Goal: Information Seeking & Learning: Learn about a topic

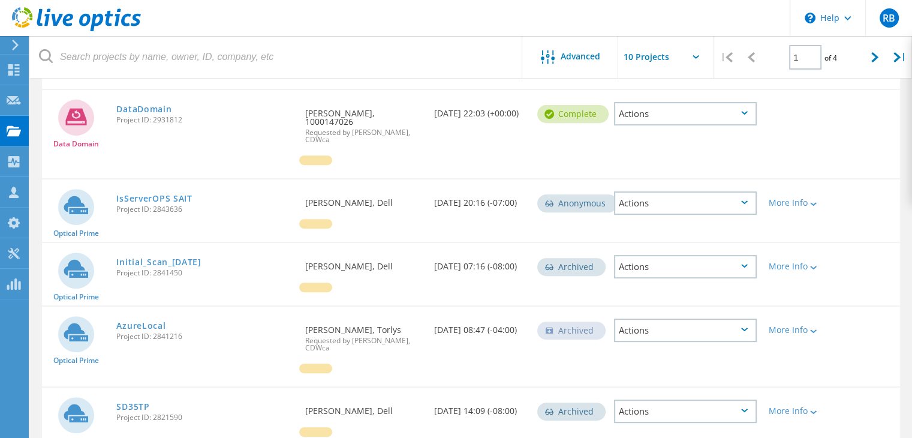
scroll to position [537, 0]
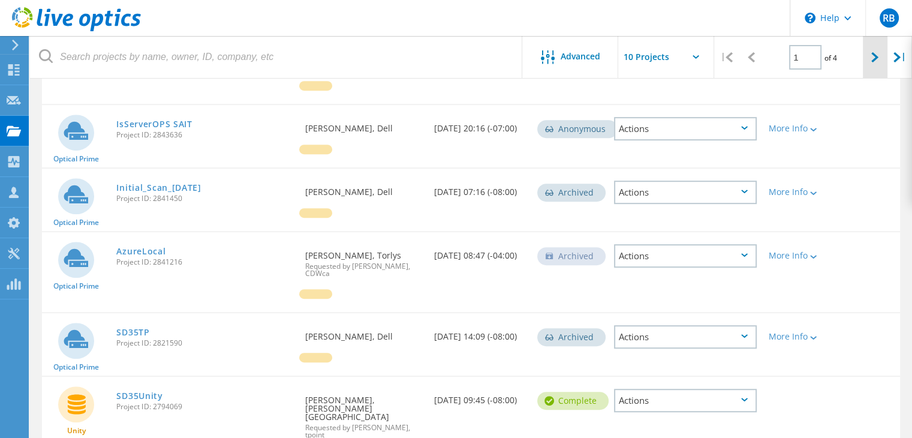
click at [873, 53] on icon at bounding box center [874, 57] width 7 height 10
type input "2"
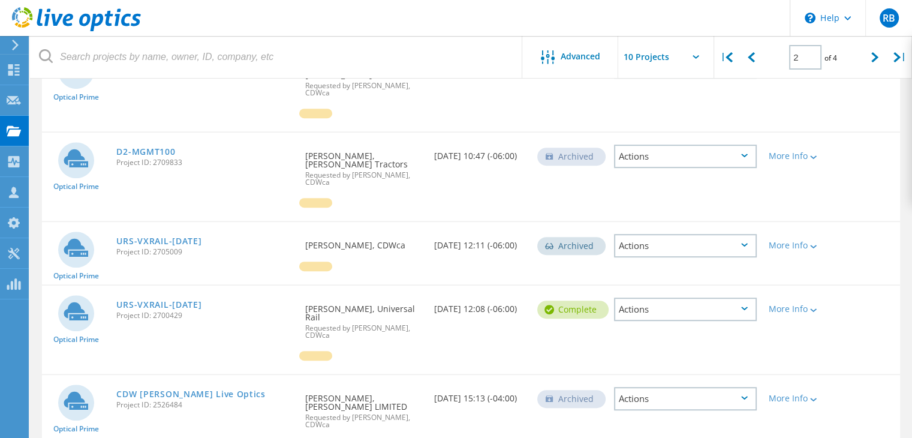
scroll to position [650, 0]
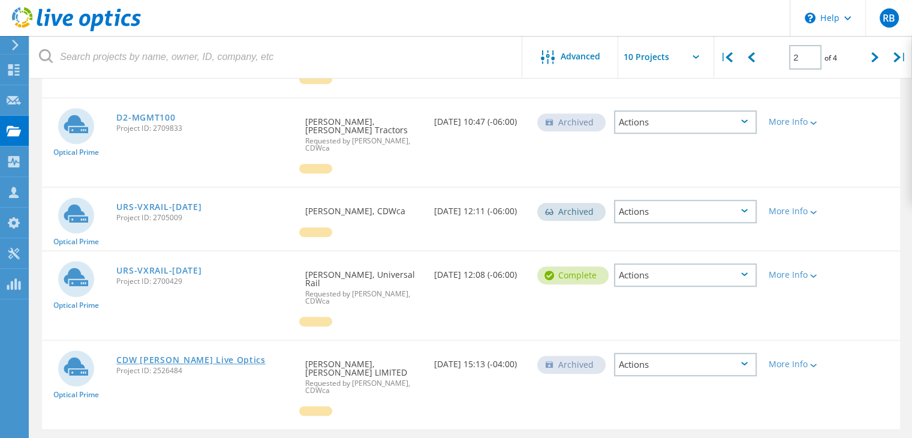
click at [149, 356] on link "CDW [PERSON_NAME] Live Optics" at bounding box center [190, 360] width 149 height 8
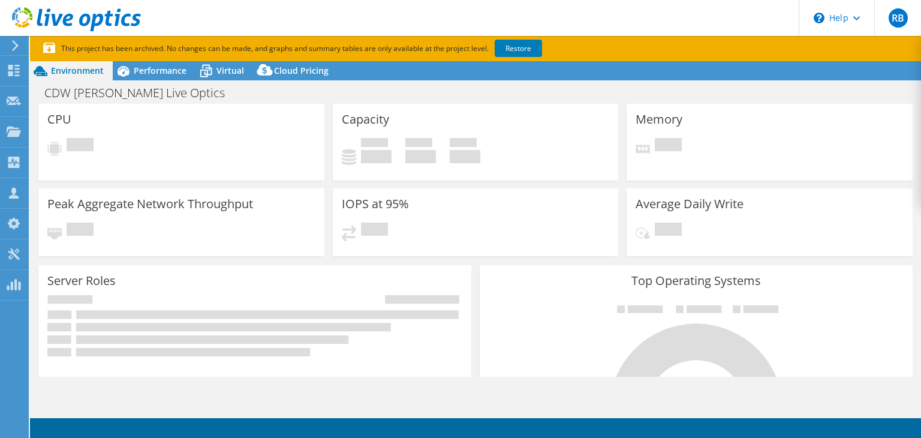
select select "USEast"
select select "USD"
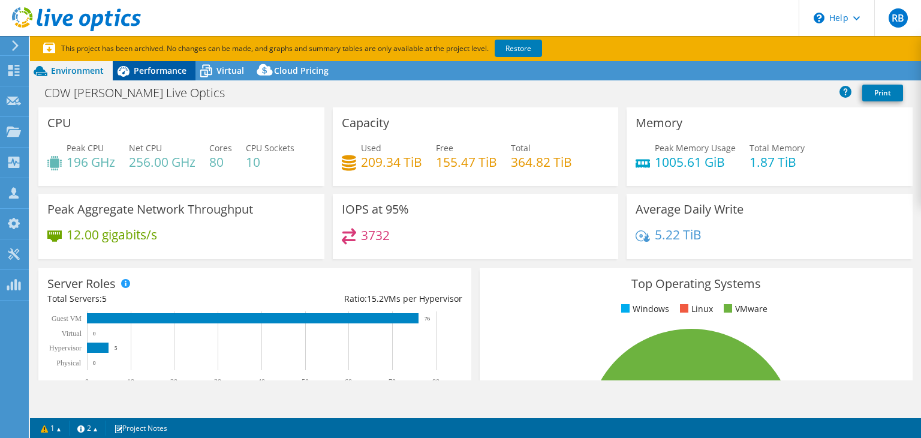
click at [158, 65] on span "Performance" at bounding box center [160, 70] width 53 height 11
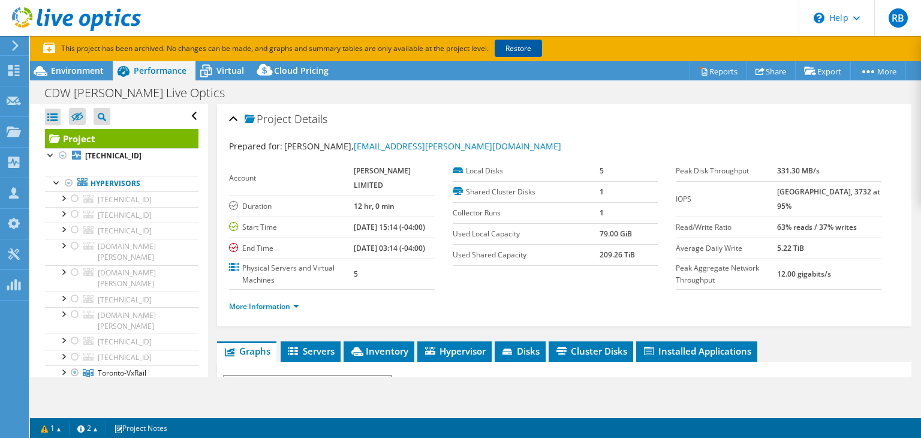
click at [521, 40] on link "Restore" at bounding box center [518, 48] width 47 height 17
click at [62, 157] on div at bounding box center [63, 155] width 12 height 14
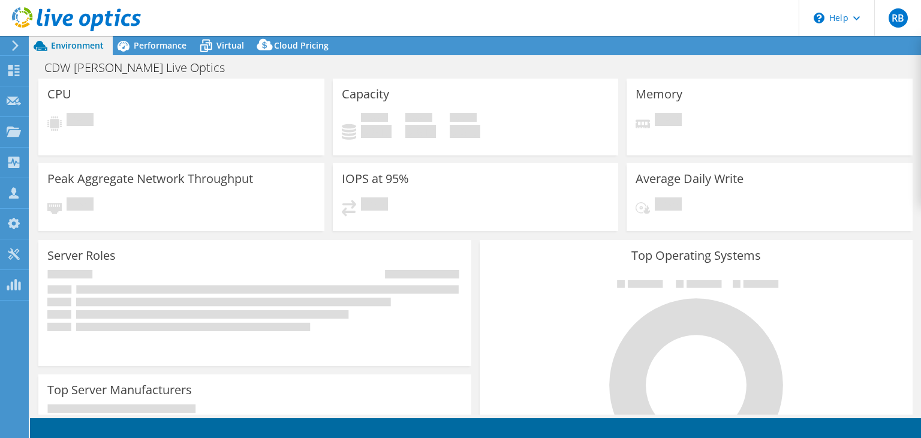
select select "USEast"
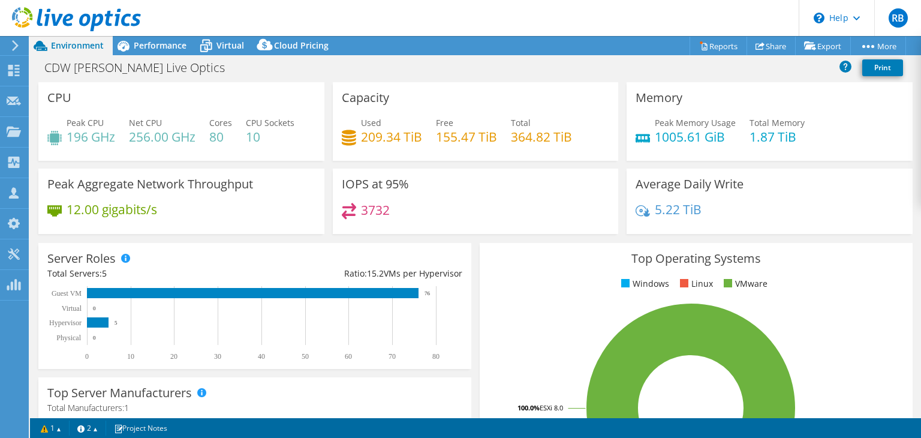
click at [138, 94] on div "CPU Peak CPU 196 GHz Net CPU 256.00 GHz Cores 80 CPU Sockets 10" at bounding box center [181, 121] width 286 height 79
click at [146, 52] on div "Performance" at bounding box center [154, 45] width 83 height 19
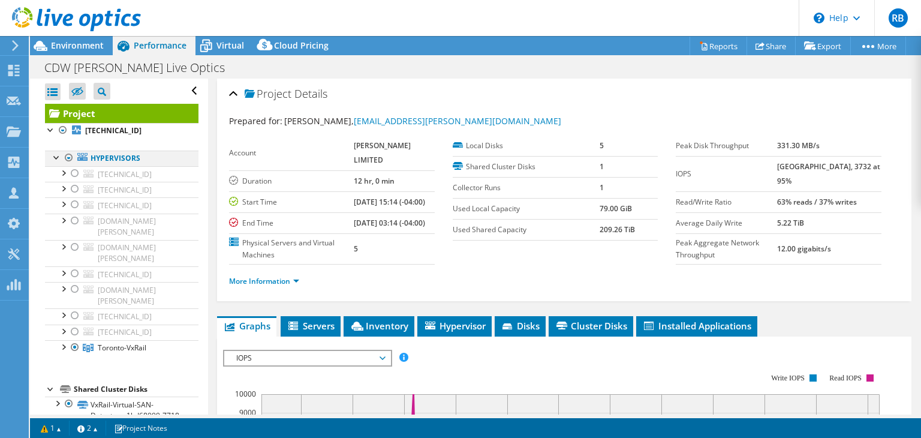
click at [64, 157] on div at bounding box center [69, 158] width 12 height 14
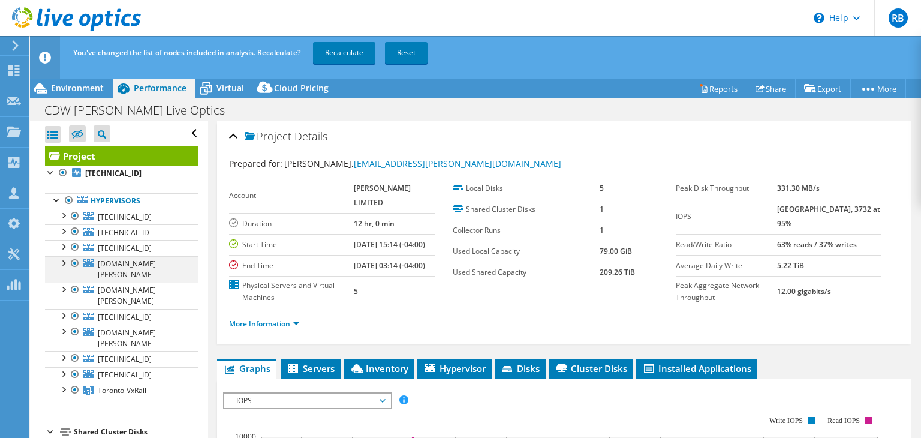
click at [62, 261] on div at bounding box center [63, 262] width 12 height 12
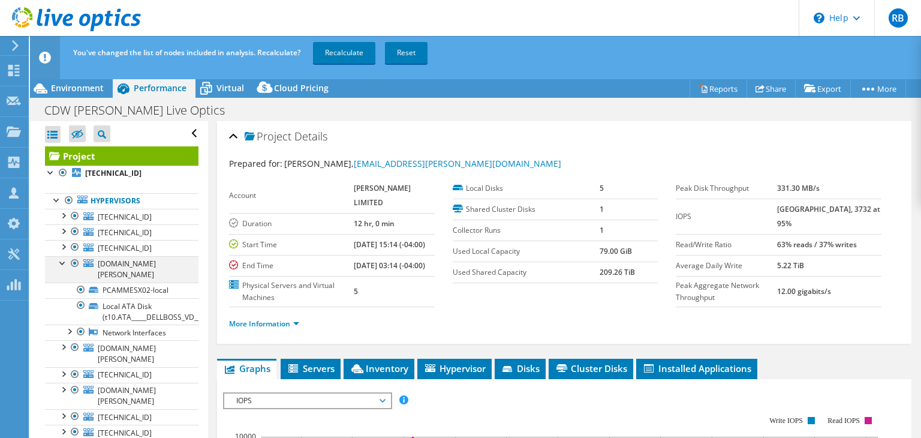
click at [62, 263] on div at bounding box center [63, 262] width 12 height 12
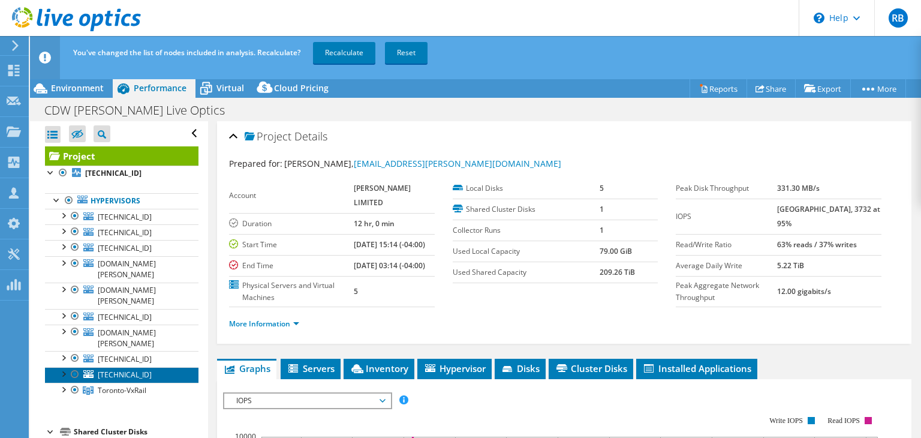
click at [113, 369] on span "[TECHNICAL_ID]" at bounding box center [125, 374] width 54 height 10
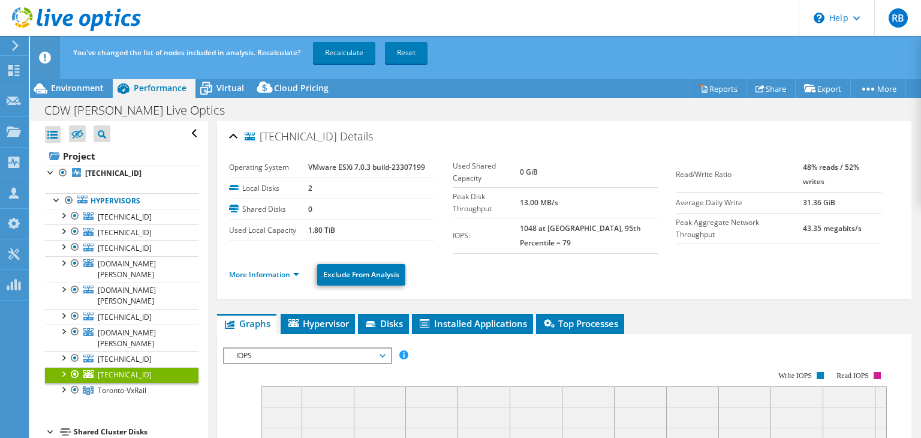
drag, startPoint x: 332, startPoint y: 229, endPoint x: 295, endPoint y: 227, distance: 36.6
click at [295, 227] on tr "Used Local Capacity 1.80 TiB" at bounding box center [332, 230] width 206 height 21
click at [118, 247] on span "[TECHNICAL_ID]" at bounding box center [125, 248] width 54 height 10
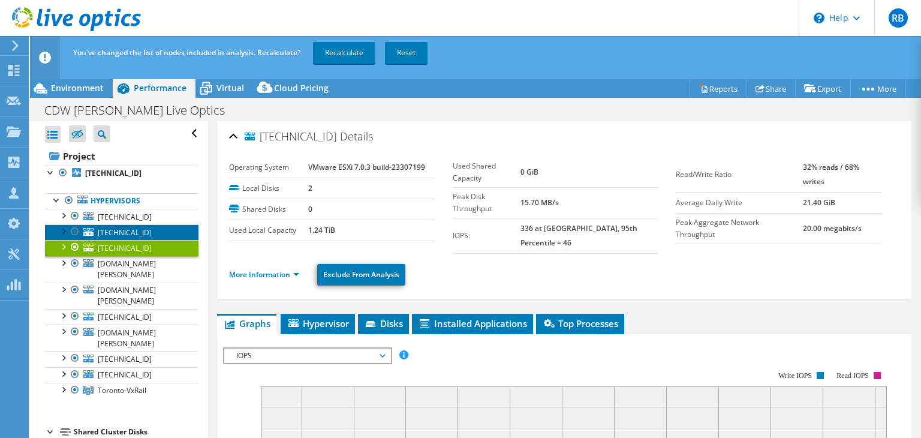
click at [122, 234] on span "[TECHNICAL_ID]" at bounding box center [125, 232] width 54 height 10
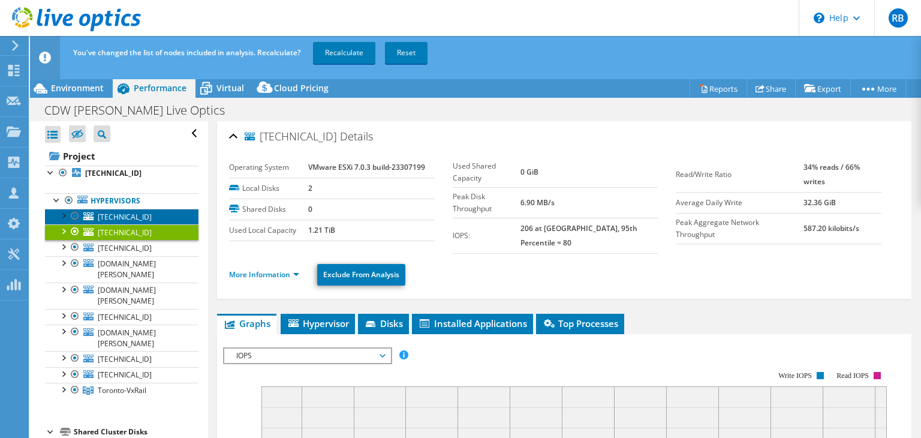
click at [119, 214] on span "[TECHNICAL_ID]" at bounding box center [125, 217] width 54 height 10
